Goal: Information Seeking & Learning: Learn about a topic

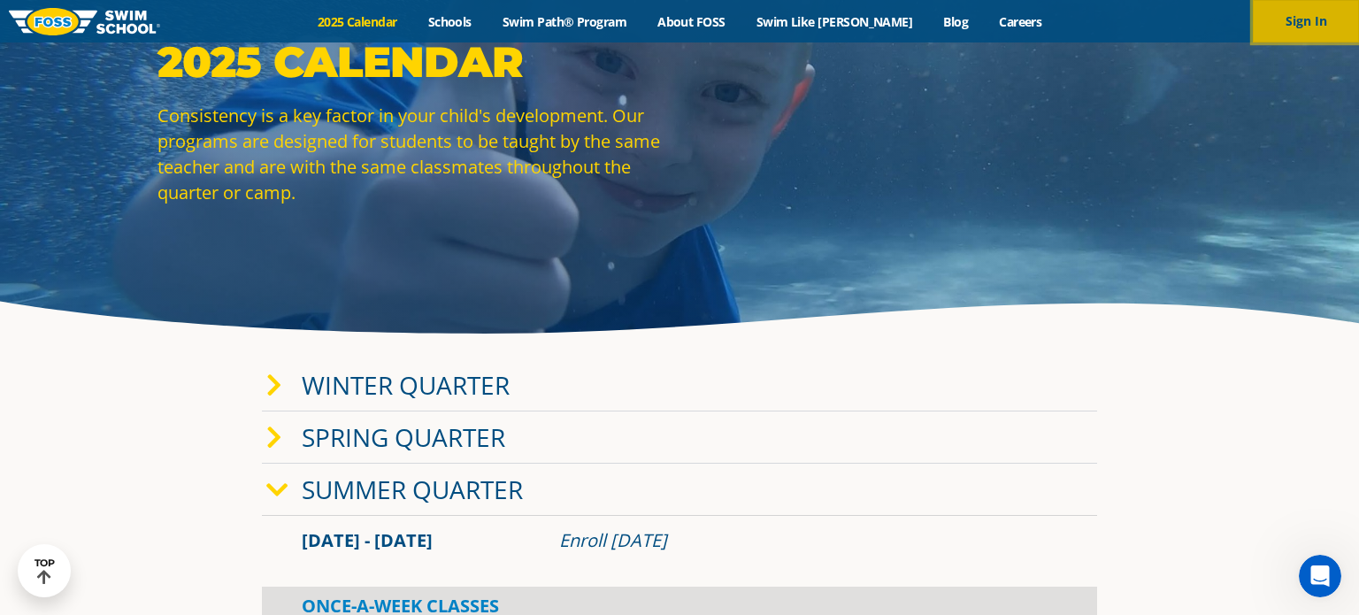
click at [1313, 4] on button "Sign In" at bounding box center [1305, 21] width 106 height 42
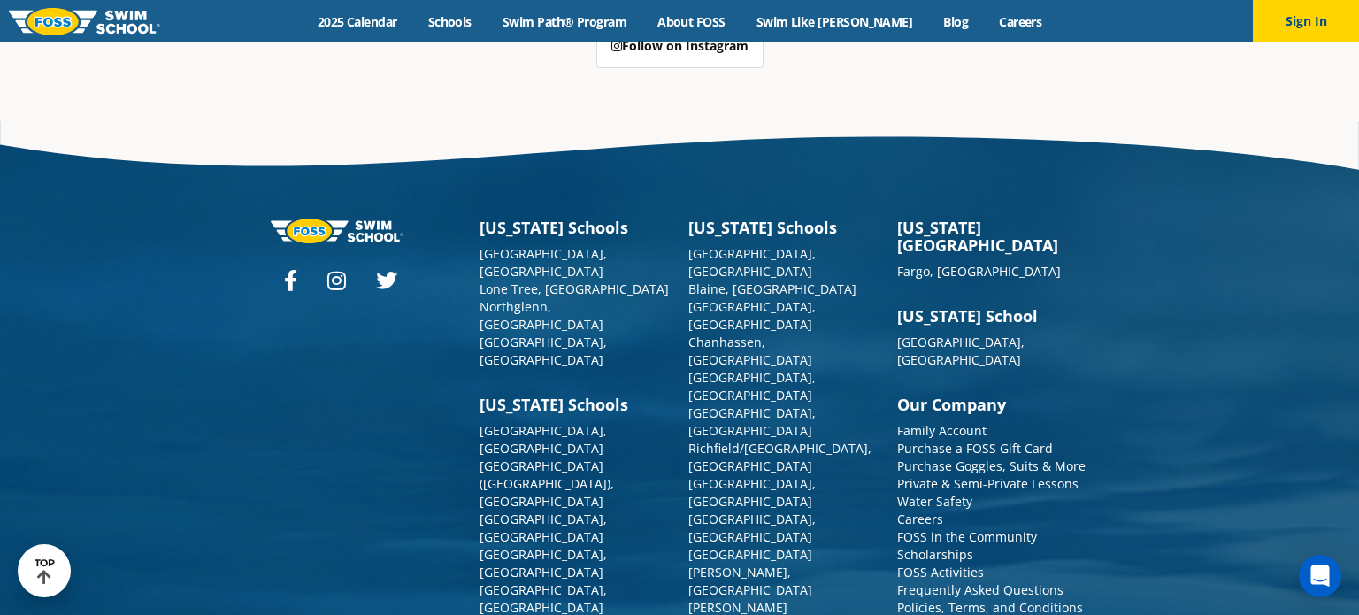
scroll to position [4497, 0]
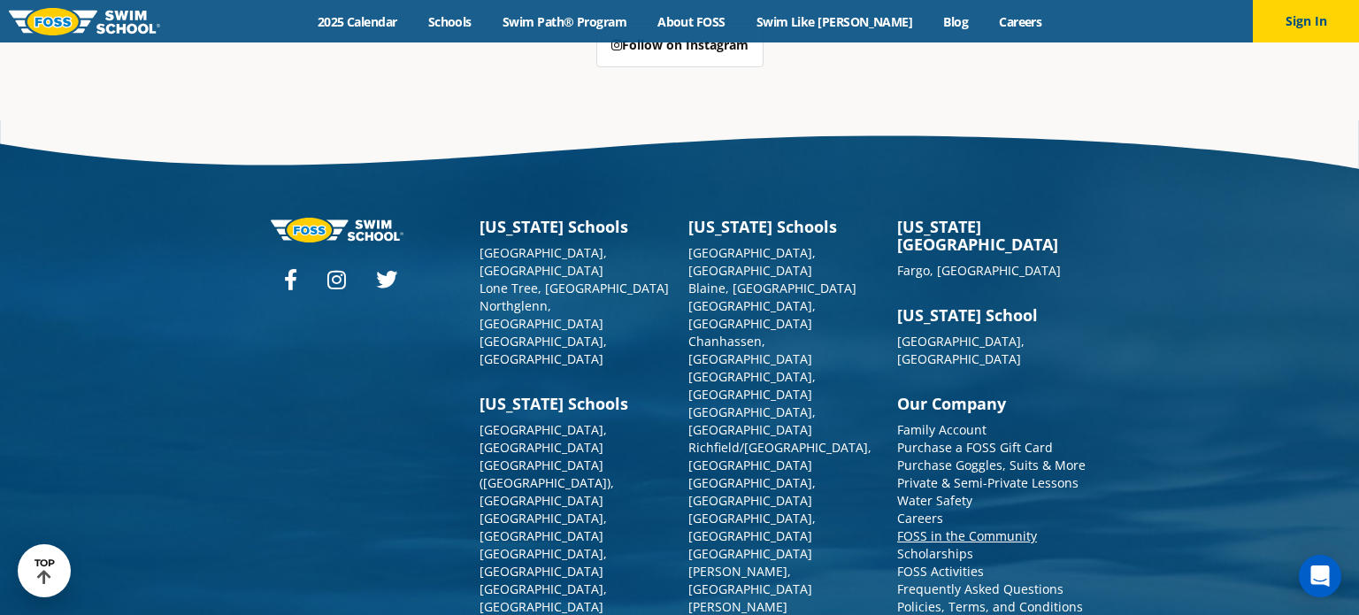
click at [1009, 527] on link "FOSS in the Community" at bounding box center [967, 535] width 140 height 17
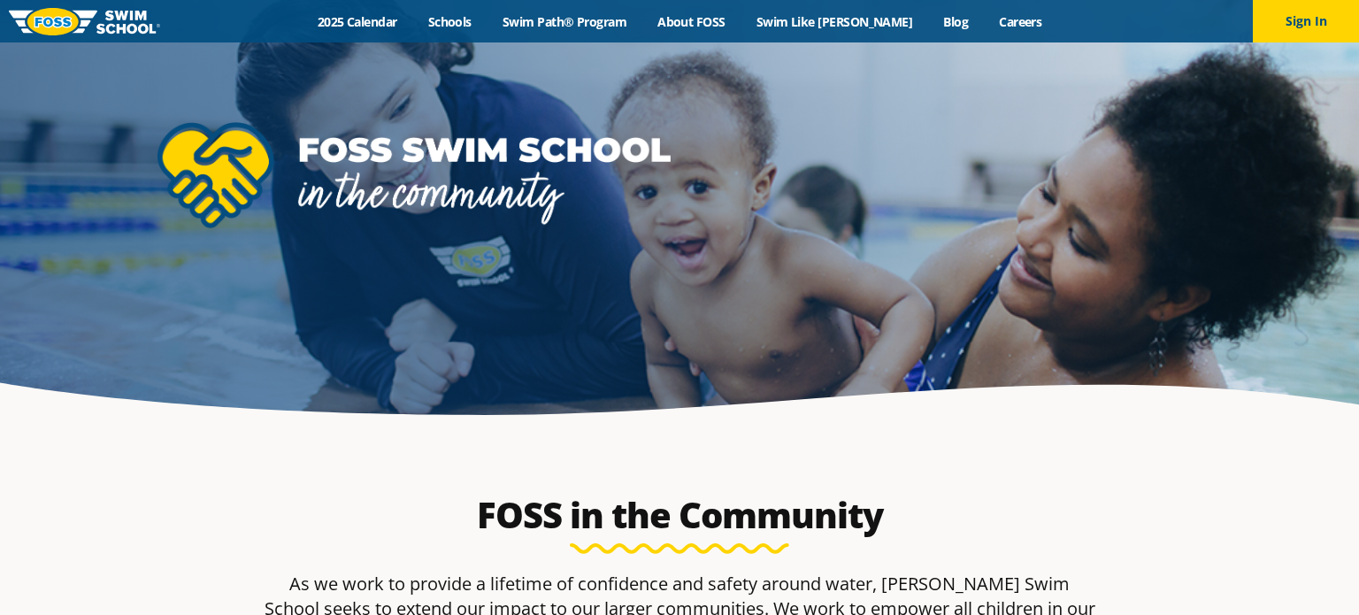
click at [1009, 463] on div "[PERSON_NAME] in the Community As we work to provide a lifetime of confidence a…" at bounding box center [679, 589] width 853 height 315
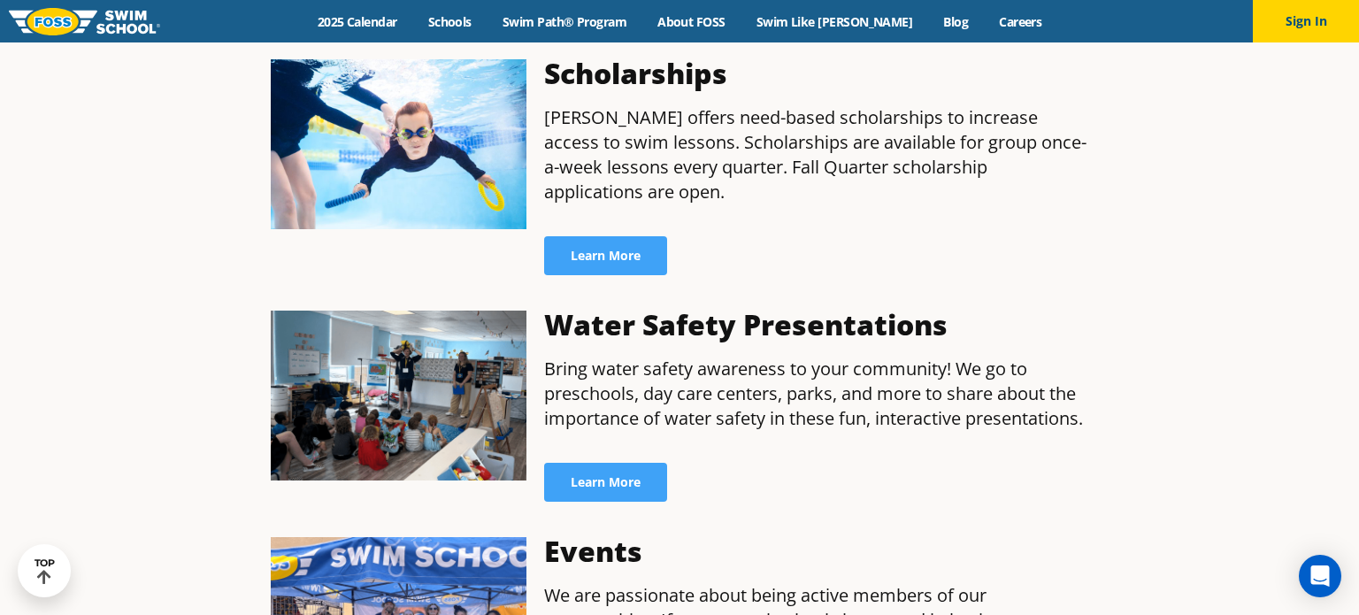
scroll to position [708, 0]
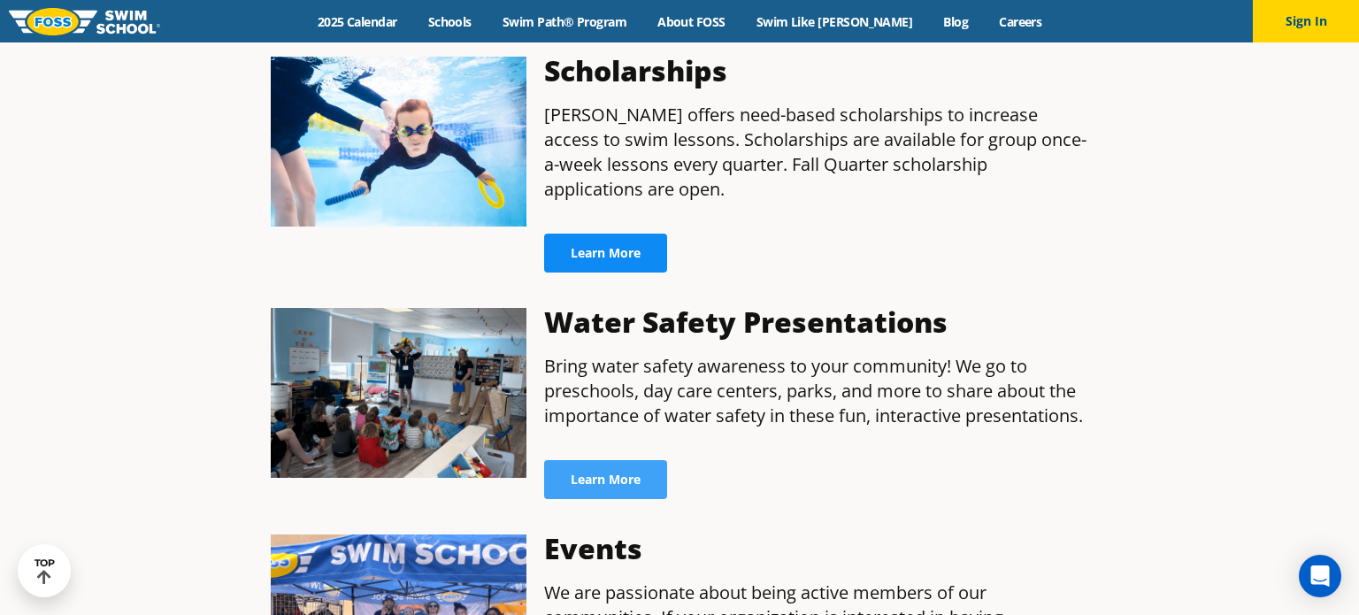
click at [638, 233] on link "Learn More" at bounding box center [605, 252] width 123 height 39
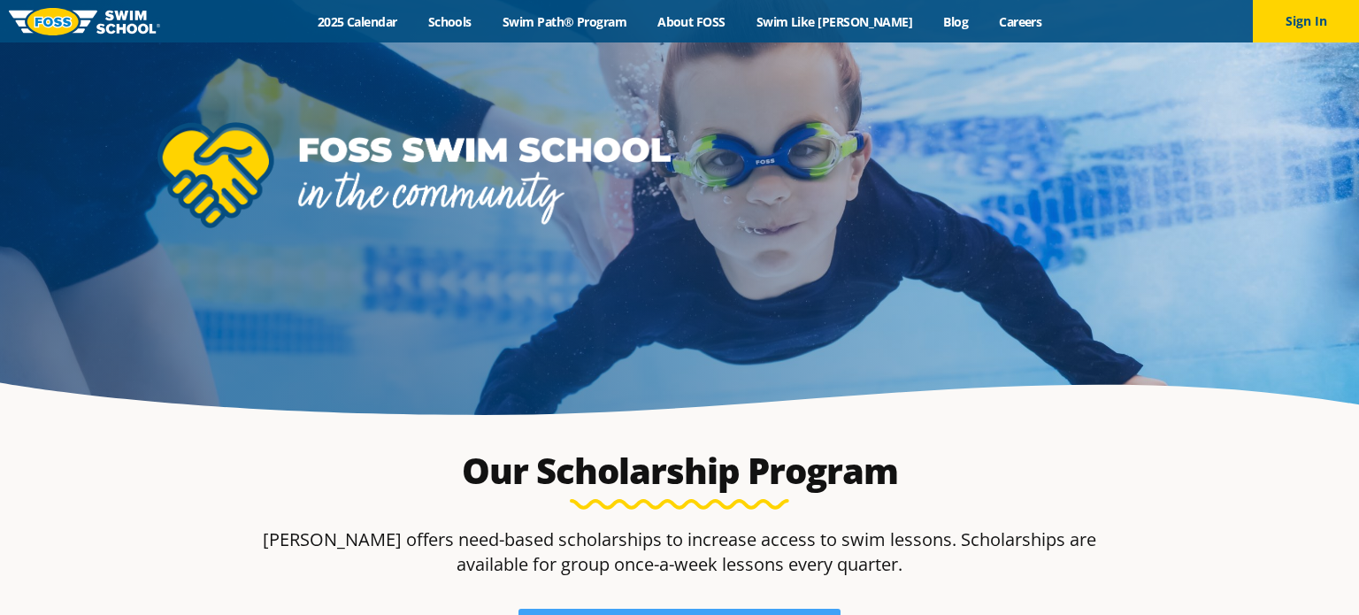
click at [1120, 429] on div at bounding box center [679, 215] width 1359 height 431
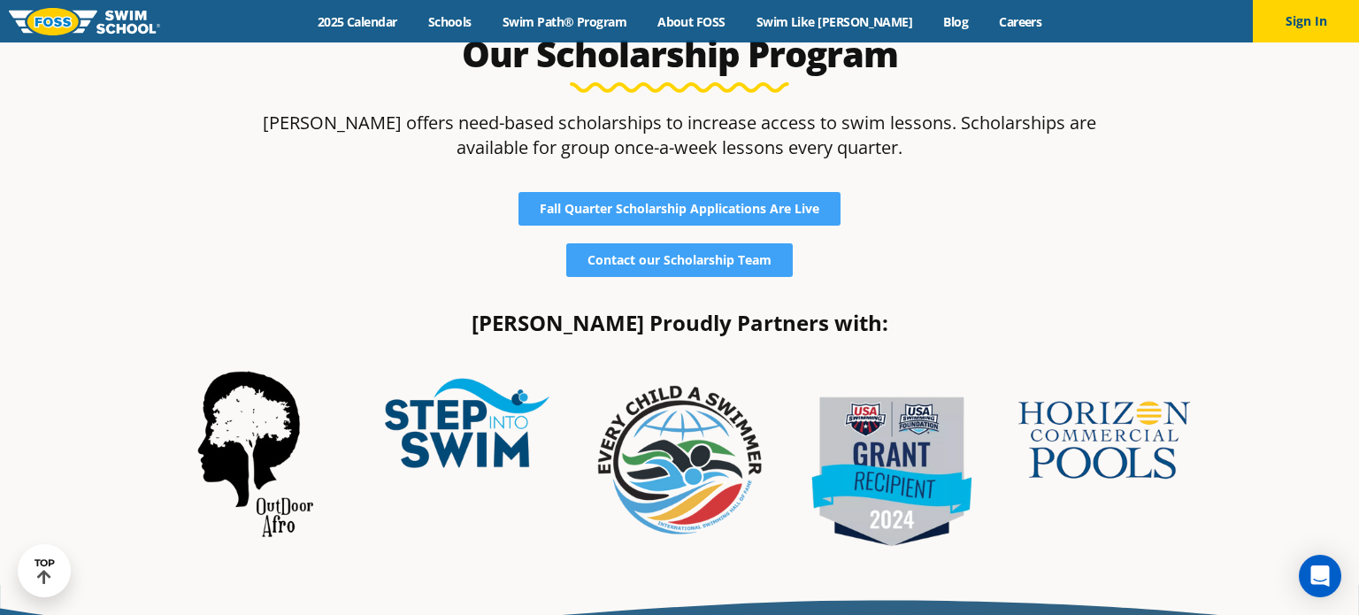
scroll to position [389, 0]
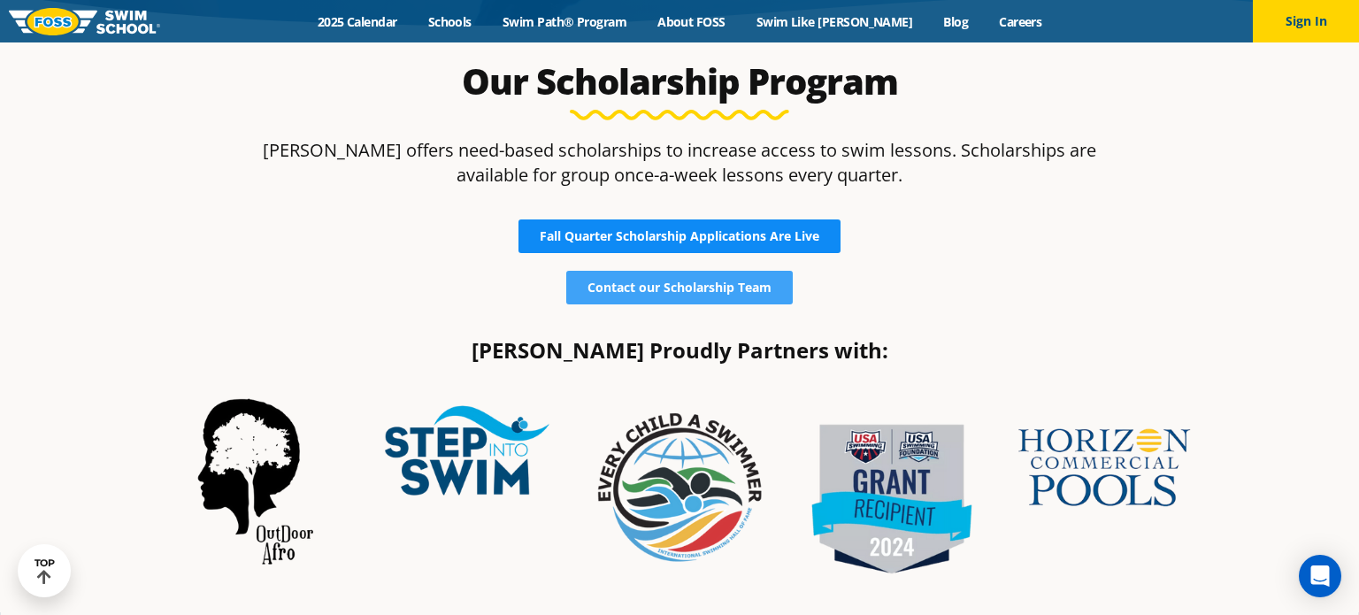
click at [791, 233] on span "Fall Quarter Scholarship Applications Are Live" at bounding box center [679, 236] width 279 height 12
